Goal: Information Seeking & Learning: Learn about a topic

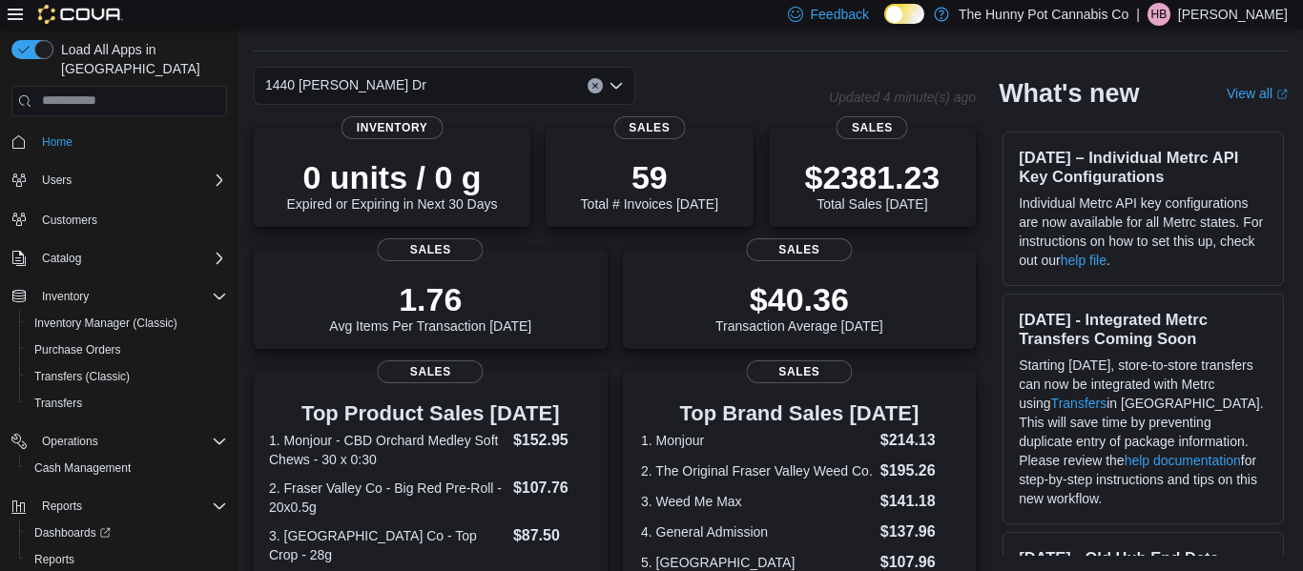
scroll to position [530, 0]
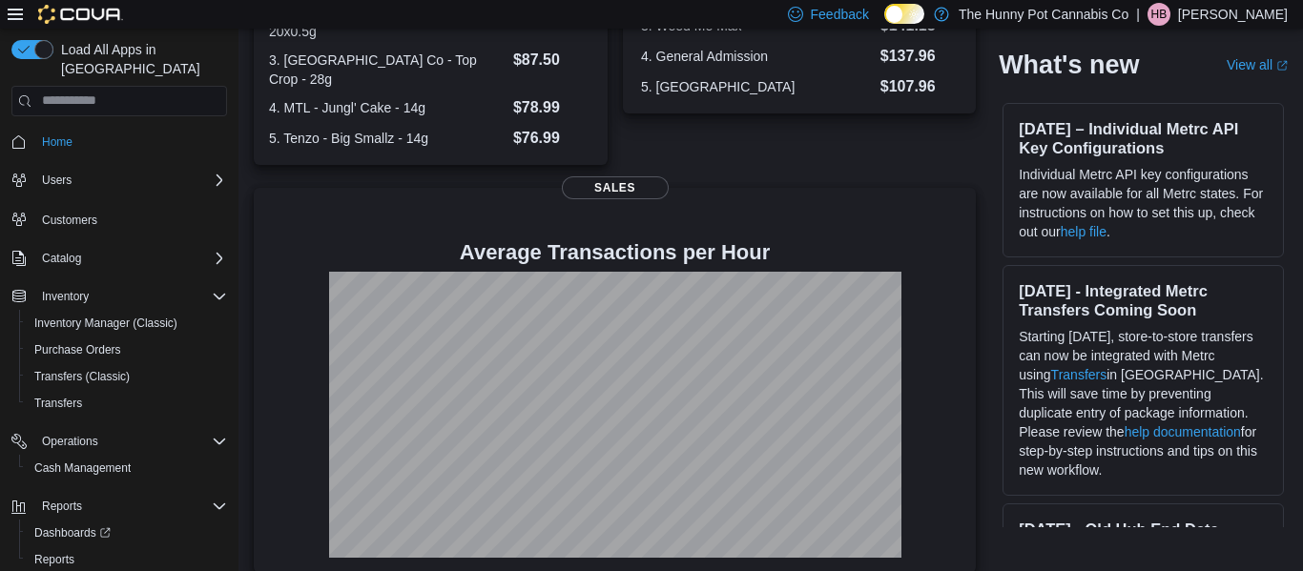
click at [858, 241] on h4 "Average Transactions per Hour" at bounding box center [615, 252] width 692 height 23
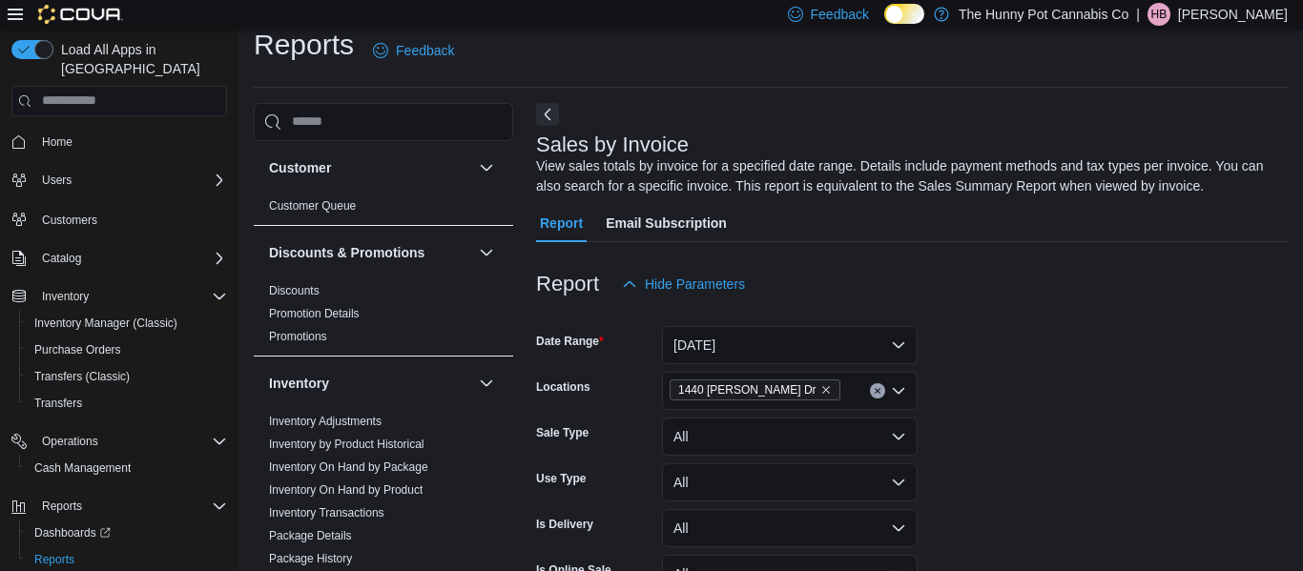
scroll to position [64, 0]
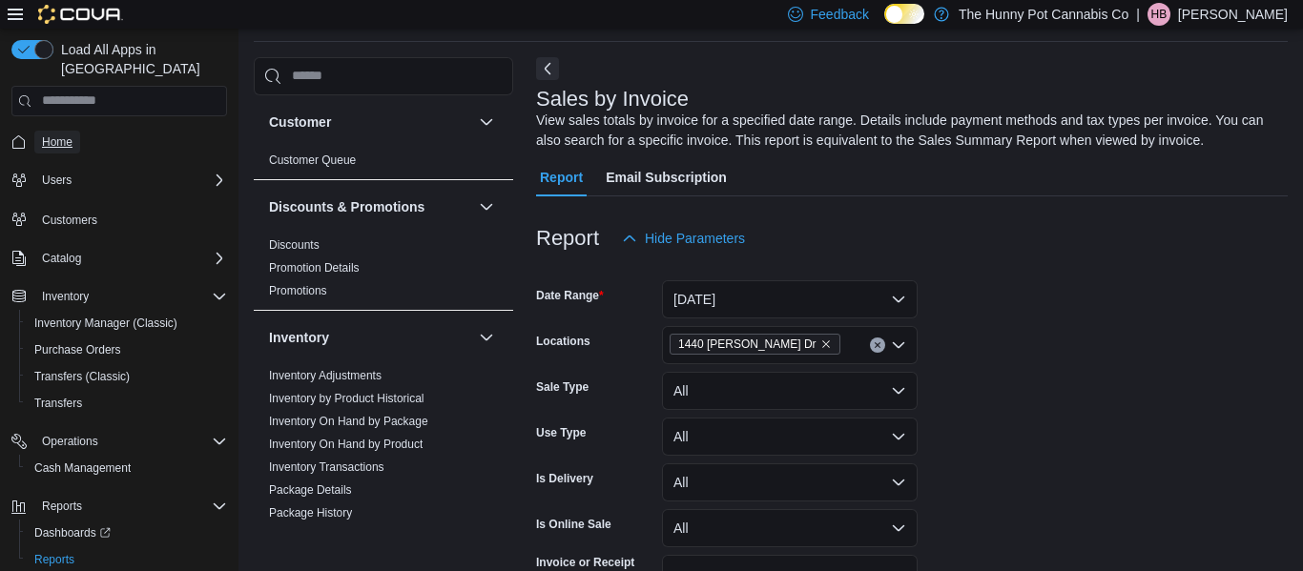
click at [72, 134] on span "Home" at bounding box center [57, 141] width 31 height 15
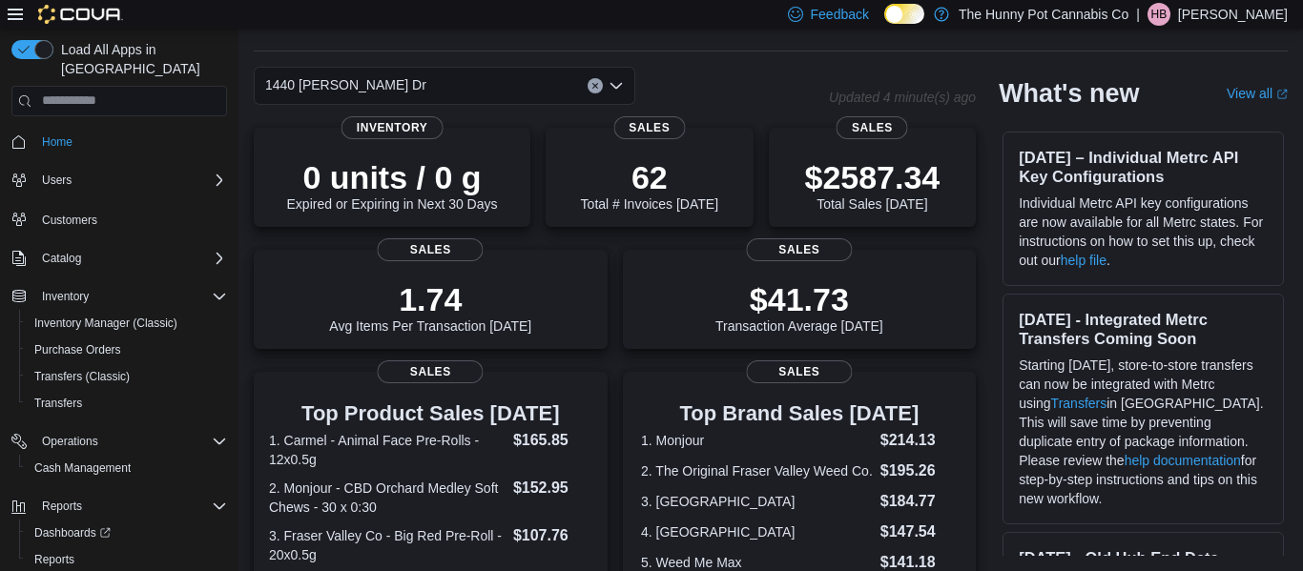
scroll to position [530, 0]
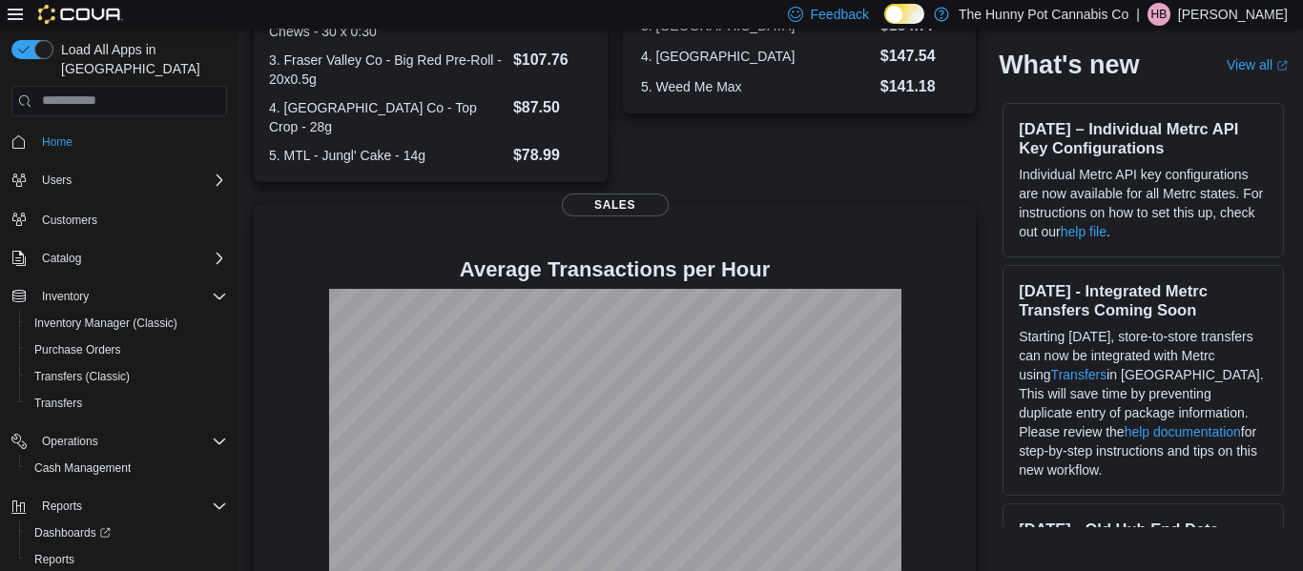
click at [382, 258] on h4 "Average Transactions per Hour" at bounding box center [615, 269] width 692 height 23
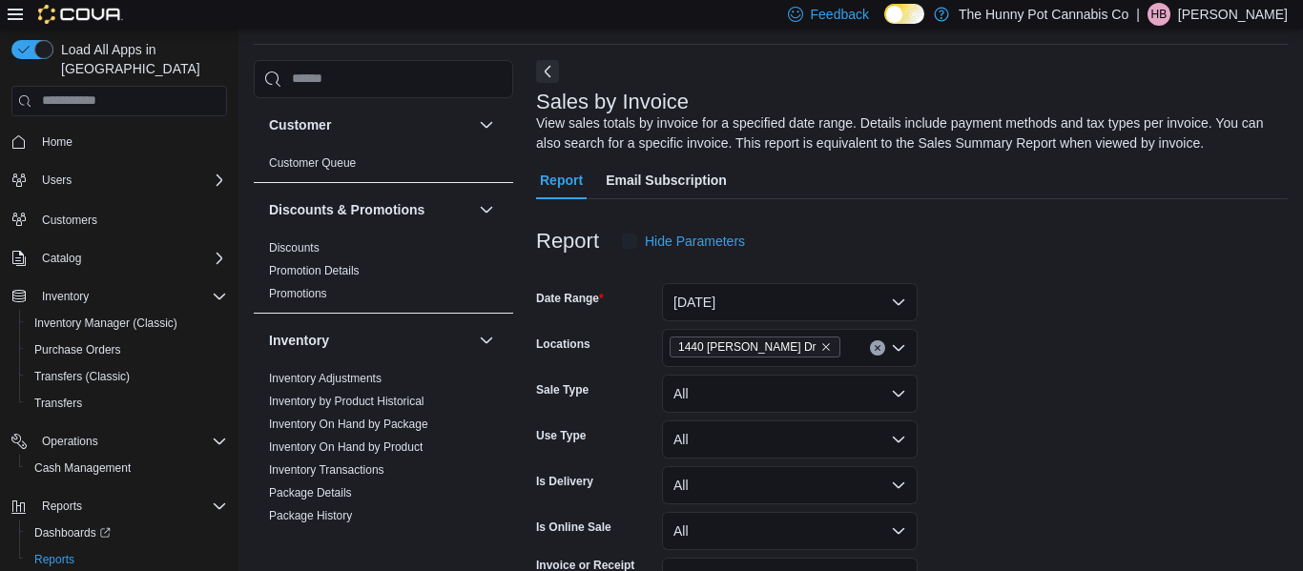
scroll to position [64, 0]
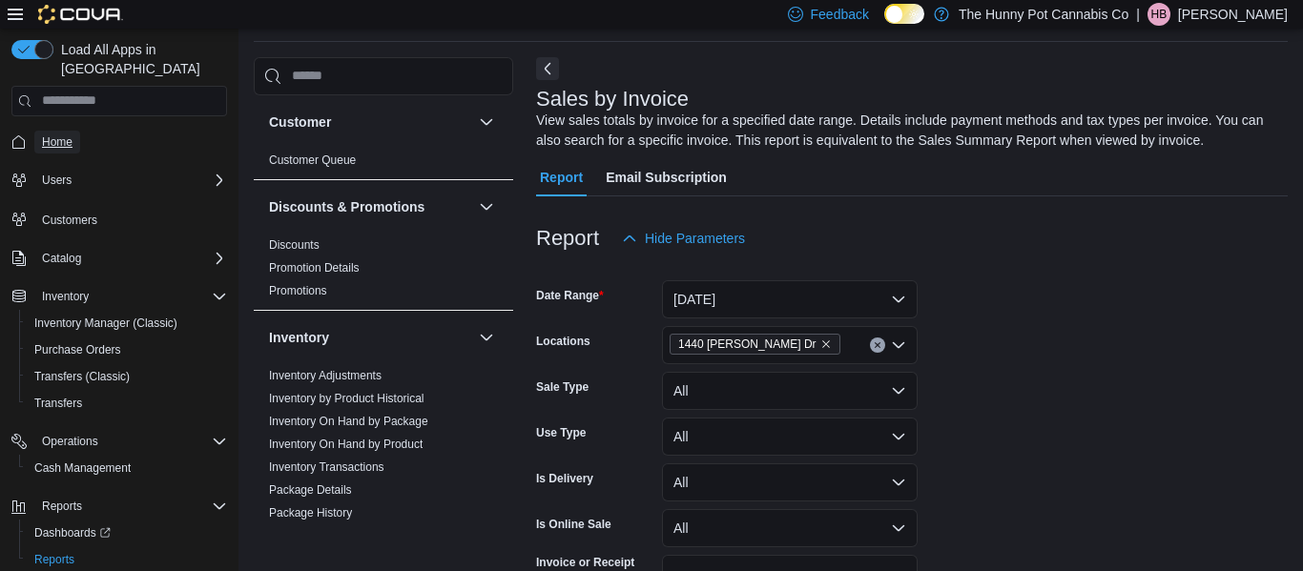
click at [66, 134] on span "Home" at bounding box center [57, 141] width 31 height 15
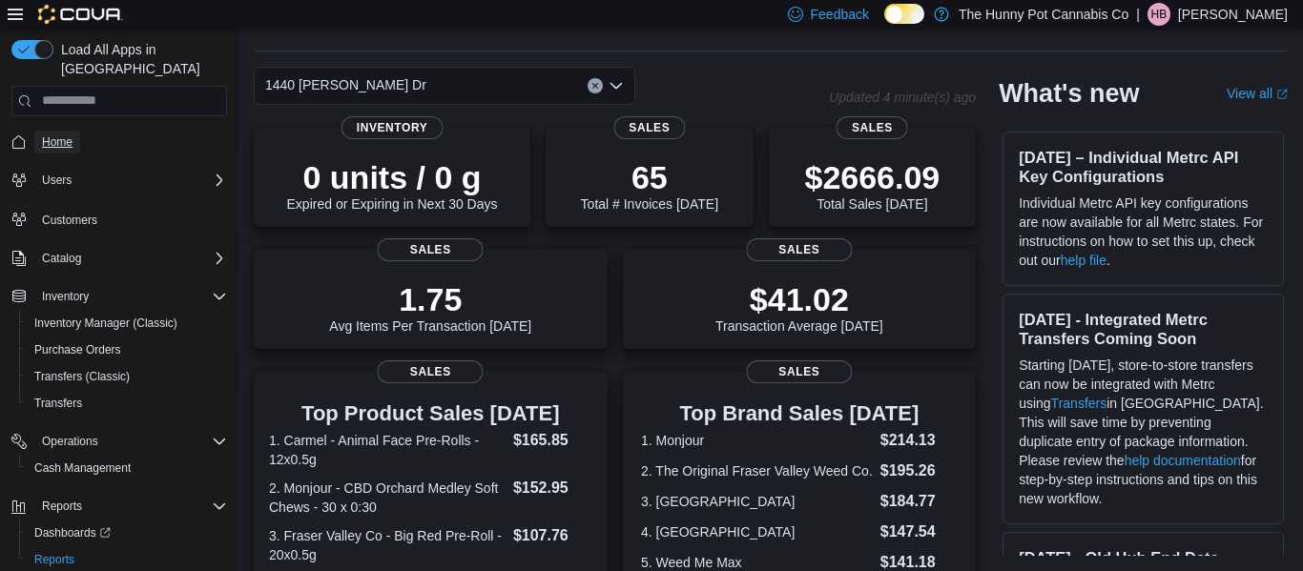
scroll to position [548, 0]
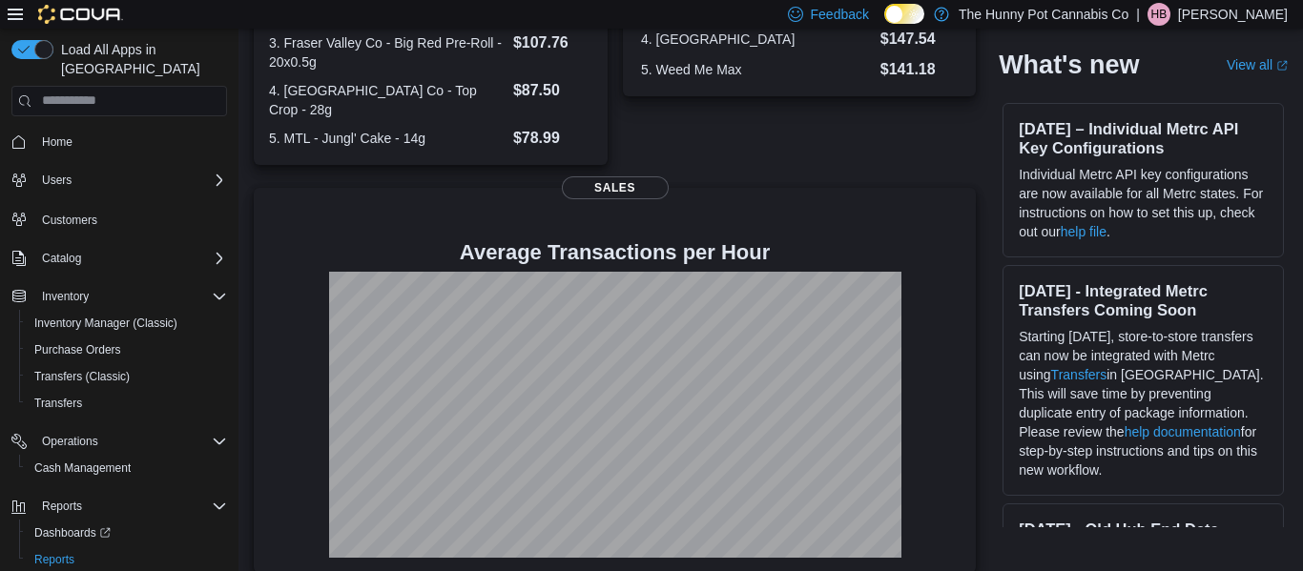
click at [782, 264] on div at bounding box center [615, 268] width 692 height 8
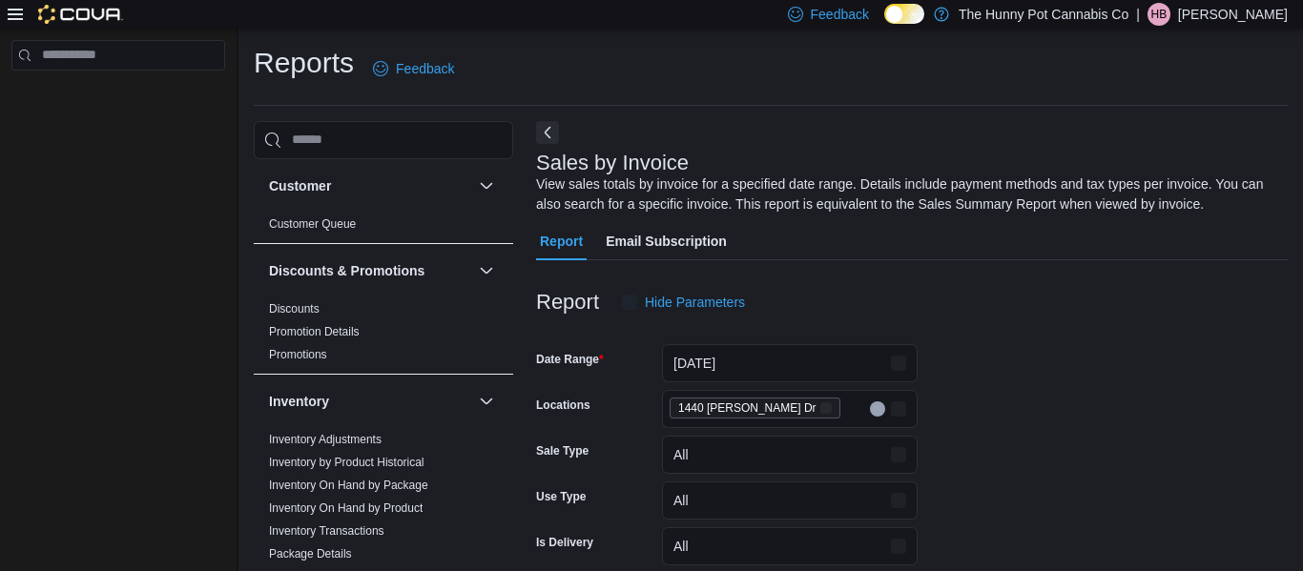
scroll to position [64, 0]
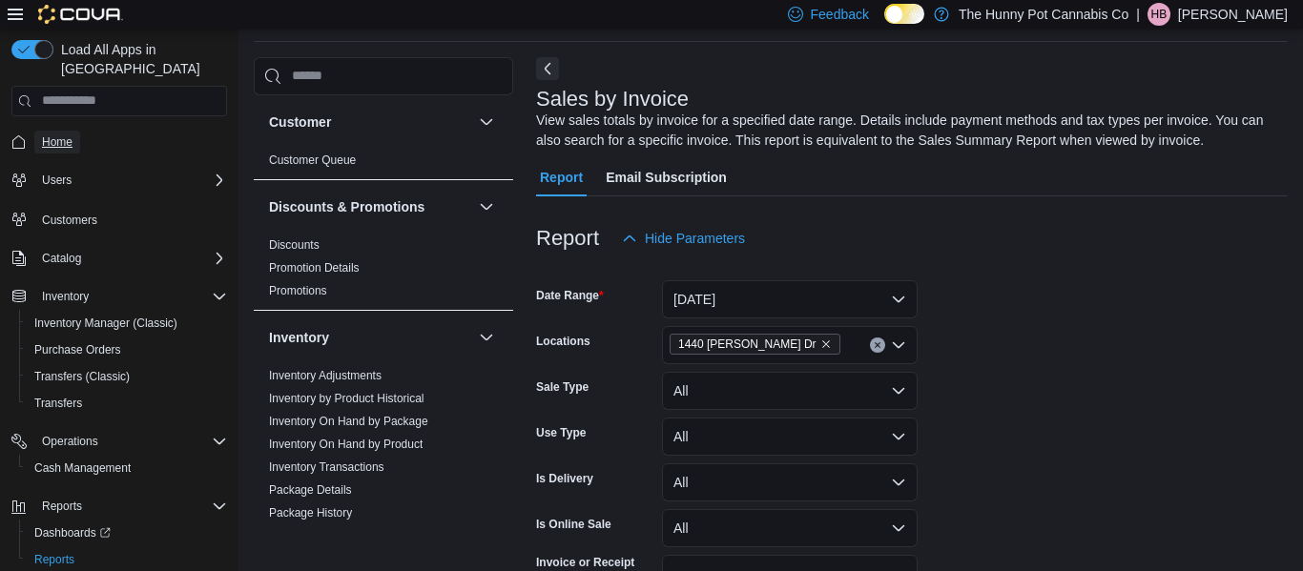
click at [53, 131] on span "Home" at bounding box center [57, 142] width 31 height 23
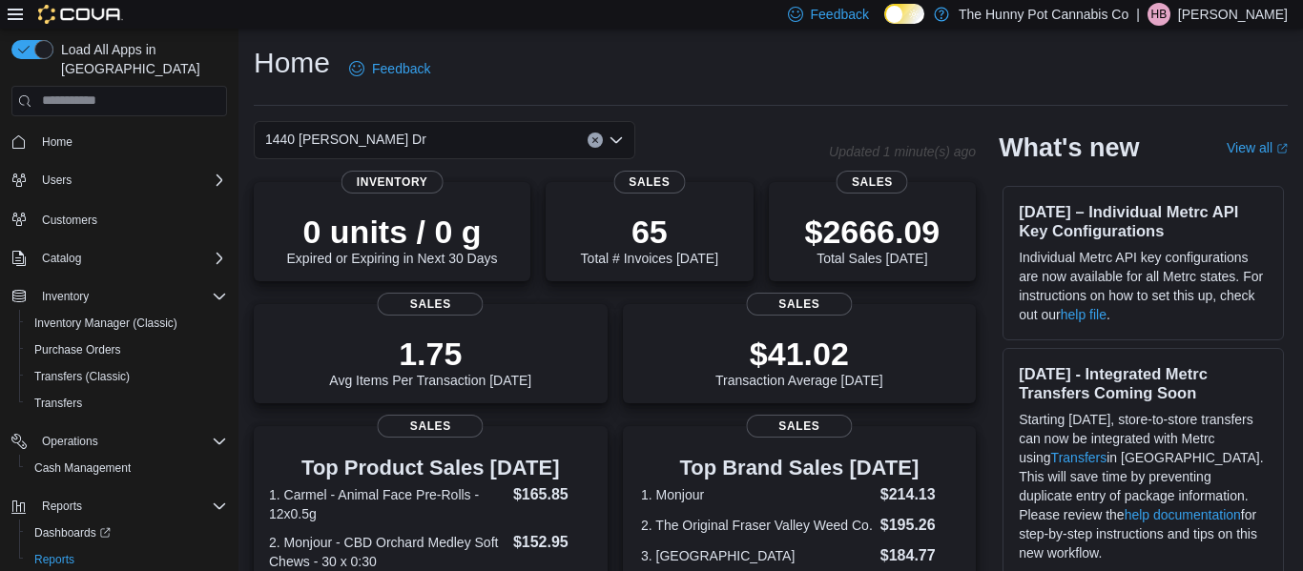
click at [896, 6] on label "Dark Mode" at bounding box center [904, 14] width 40 height 20
click at [956, 74] on div "Home Feedback" at bounding box center [771, 69] width 1034 height 50
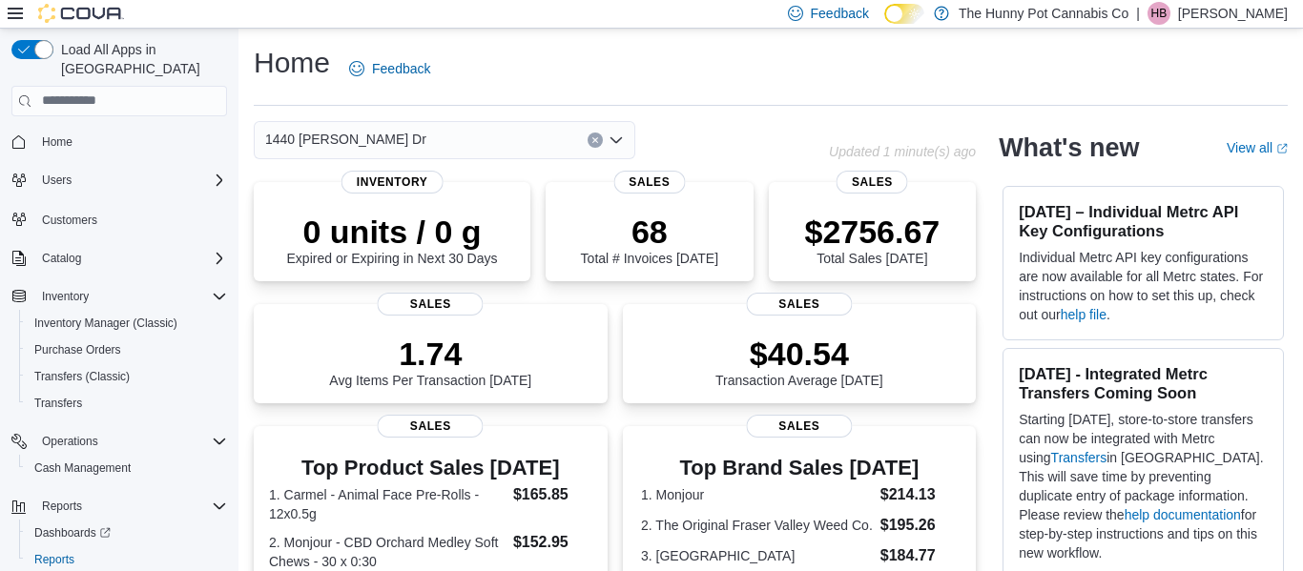
click at [892, 106] on div "Home Feedback 1440 Quinn Dr Updated 1 minute(s) ago 0 units / 0 g Expired or Ex…" at bounding box center [770, 582] width 1064 height 1107
click at [919, 13] on icon at bounding box center [914, 14] width 10 height 10
click at [909, 14] on icon at bounding box center [904, 14] width 10 height 10
click at [924, 25] on div "Feedback Dark Mode The Hunny Pot Cannabis Co | HB Hannah Berube" at bounding box center [1033, 13] width 507 height 38
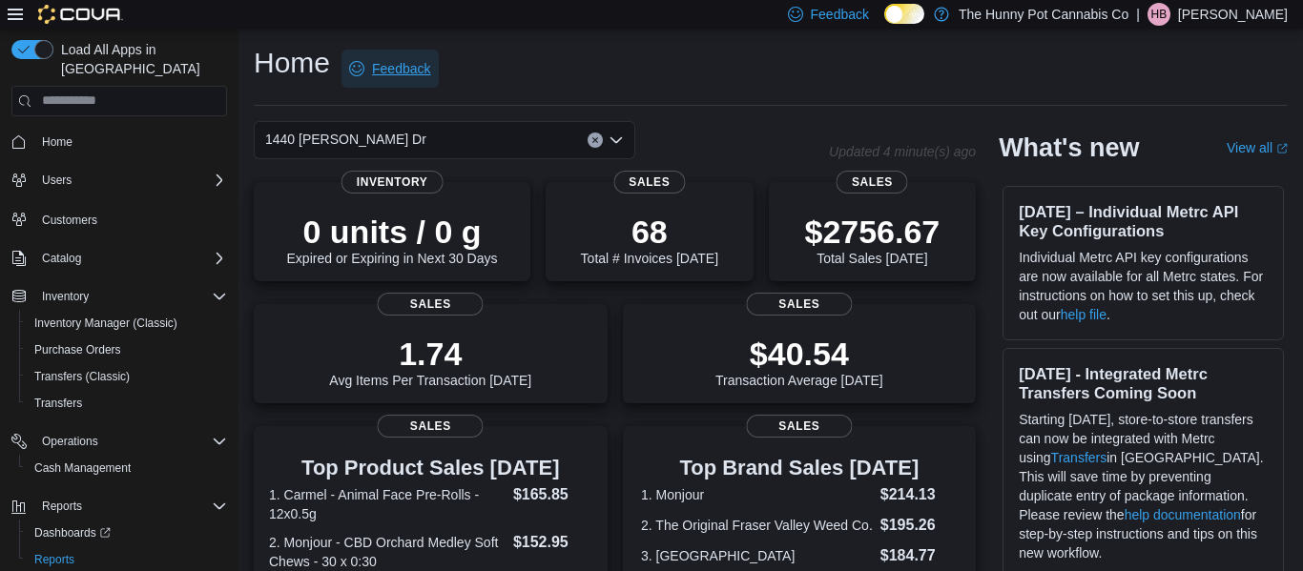
click at [428, 54] on span "Feedback" at bounding box center [389, 69] width 81 height 38
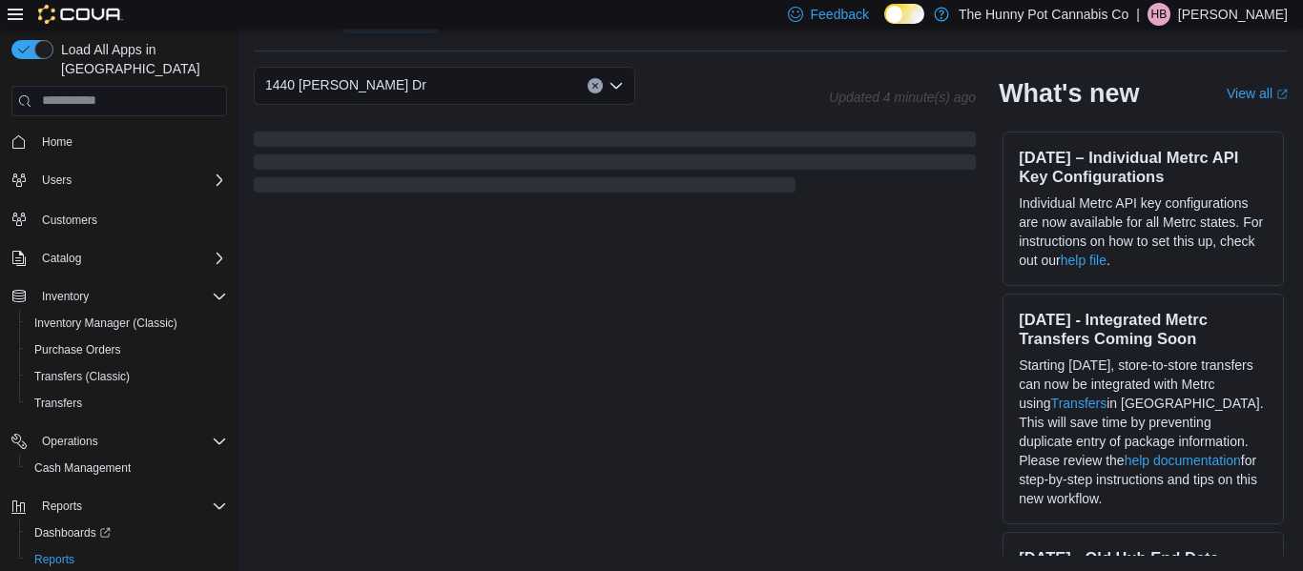
scroll to position [548, 0]
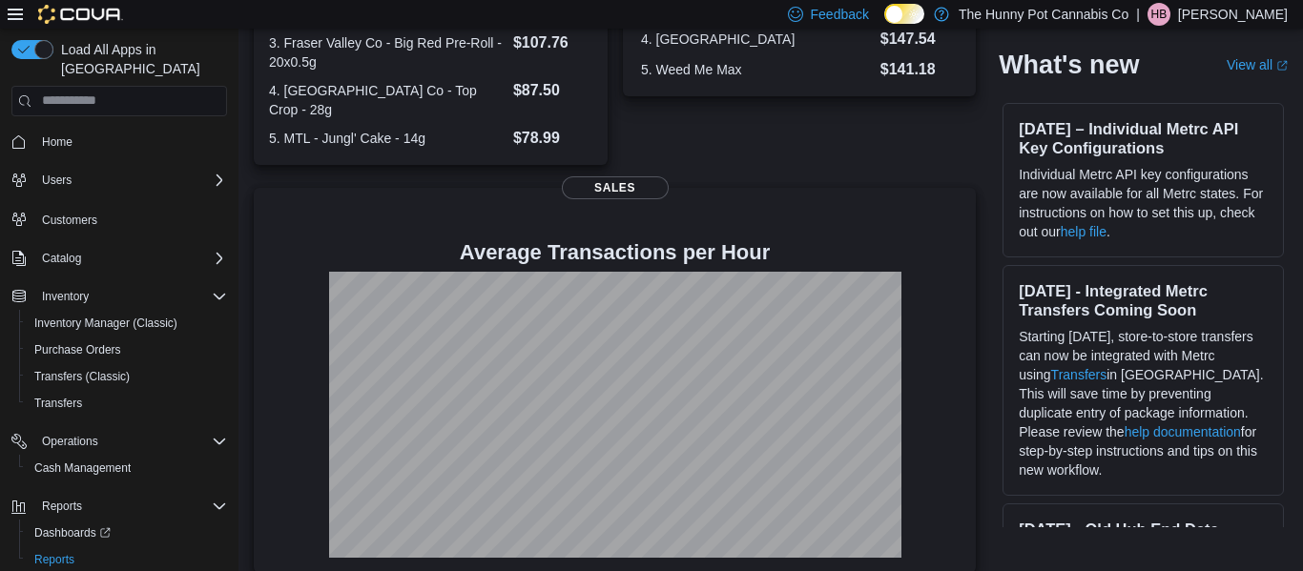
click at [799, 241] on h4 "Average Transactions per Hour" at bounding box center [615, 252] width 692 height 23
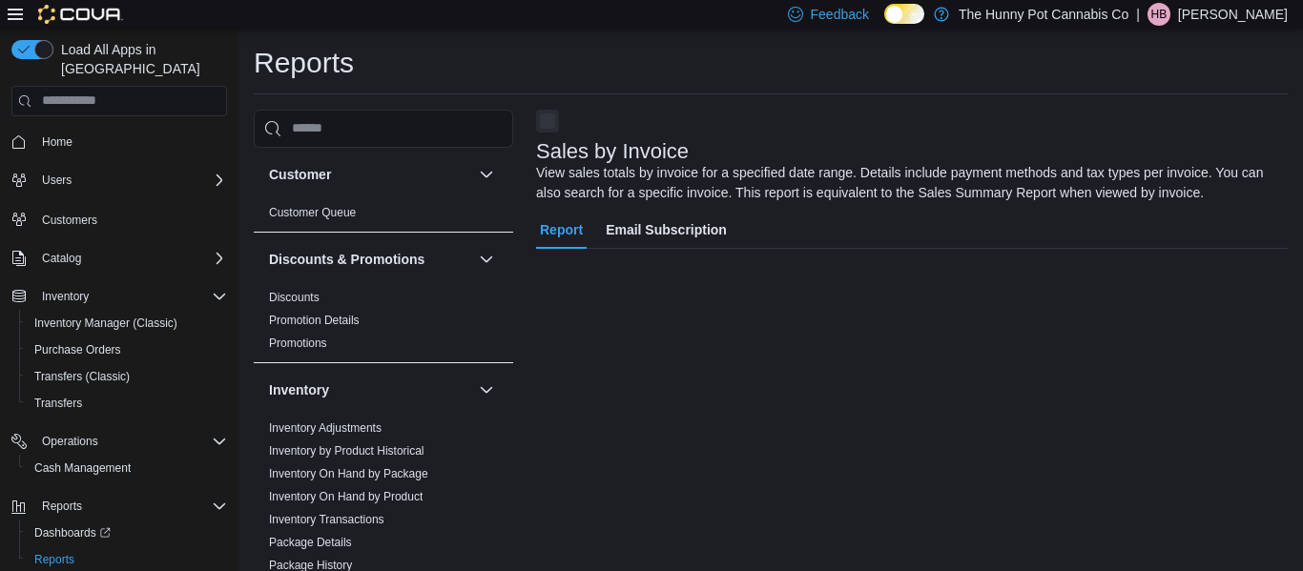
scroll to position [33, 0]
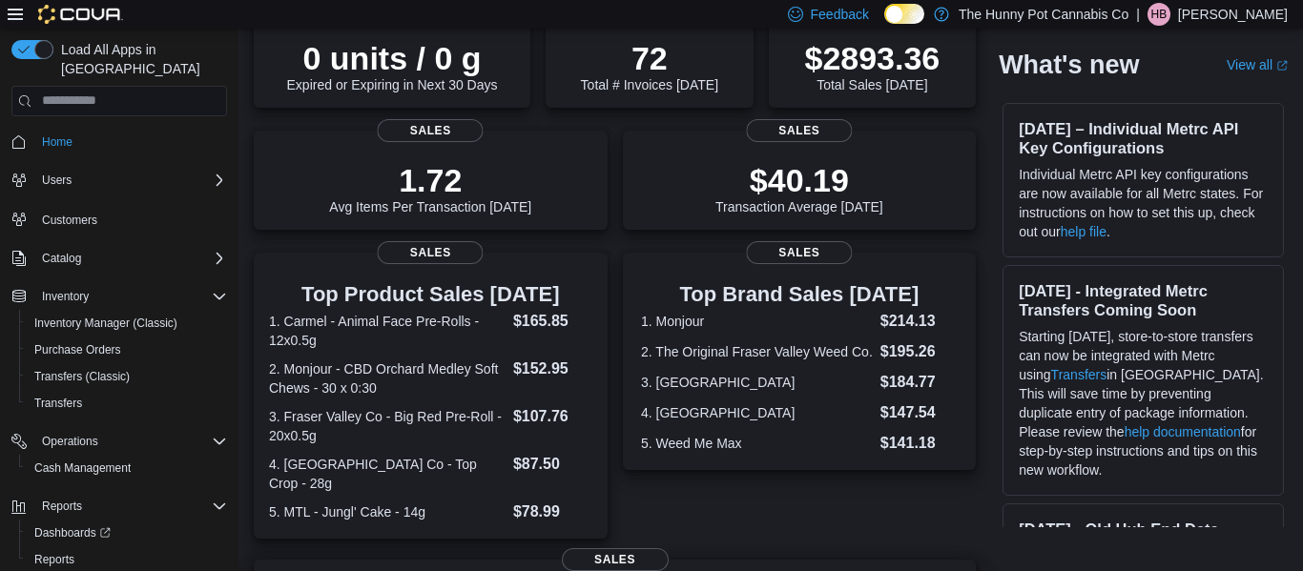
scroll to position [78, 0]
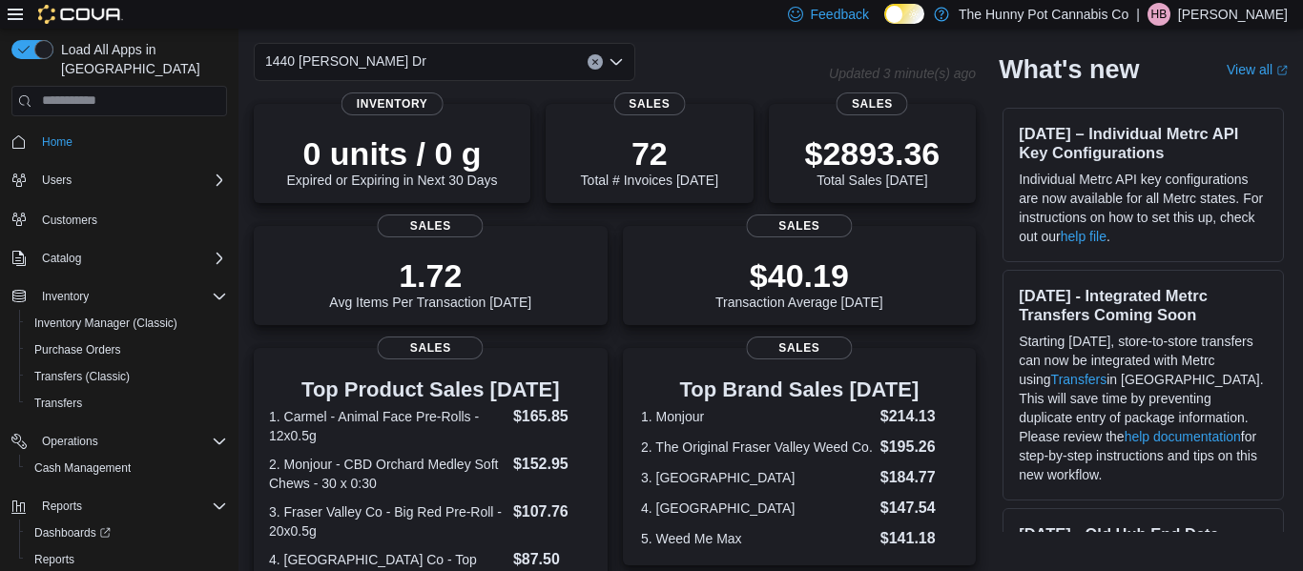
click at [693, 419] on dt "1. Monjour" at bounding box center [757, 416] width 232 height 19
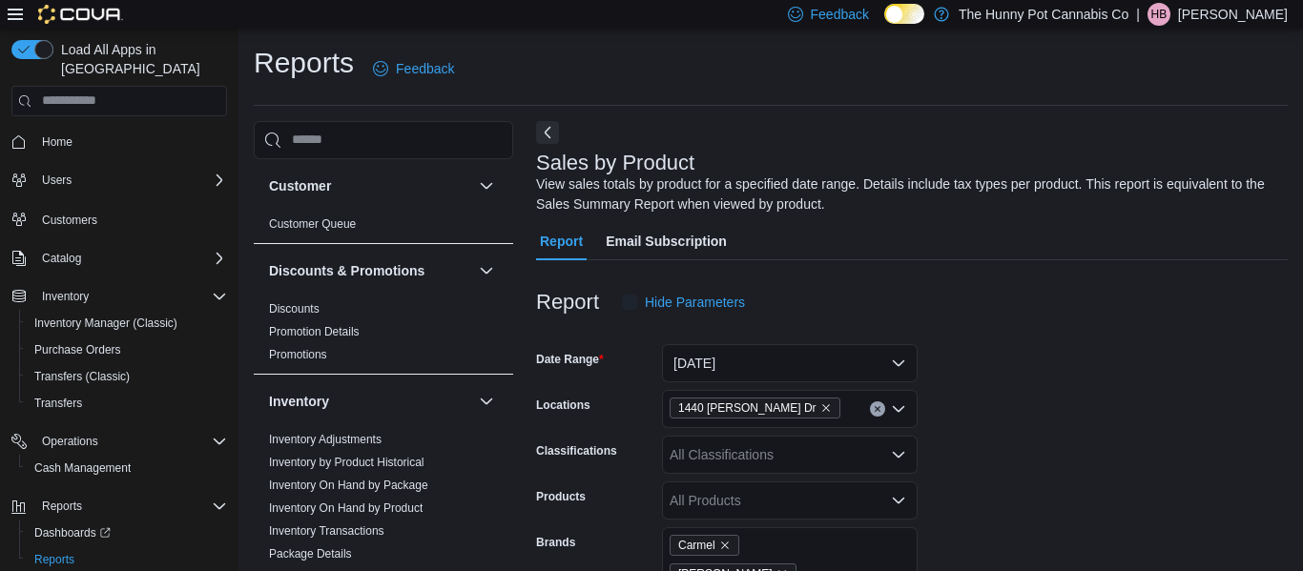
scroll to position [64, 0]
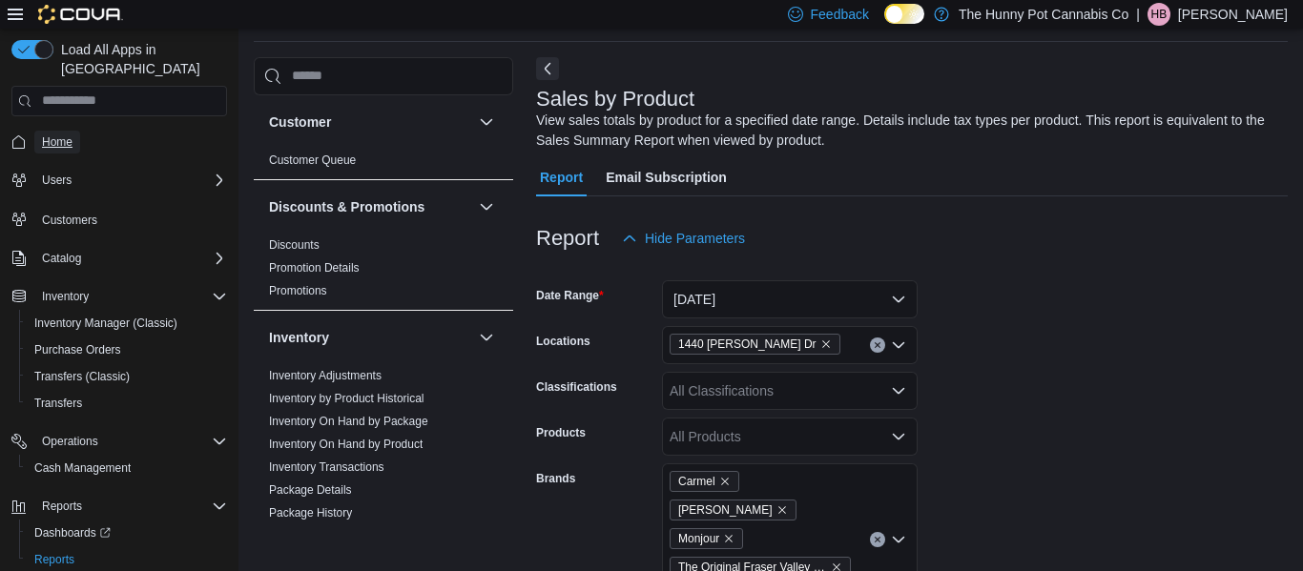
click at [62, 132] on span "Home" at bounding box center [57, 142] width 31 height 23
